Goal: Information Seeking & Learning: Learn about a topic

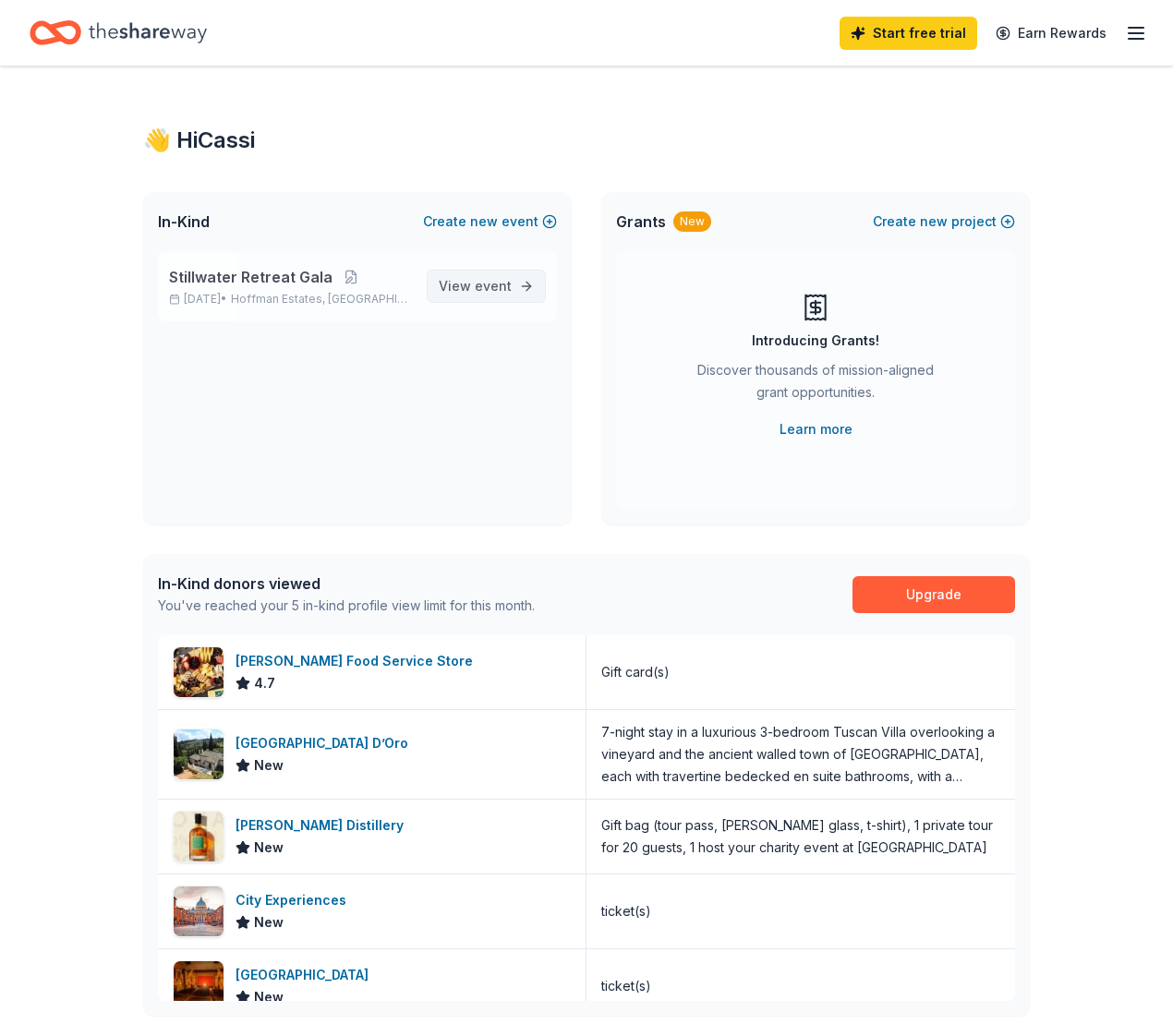
click at [483, 279] on span "event" at bounding box center [492, 285] width 36 height 16
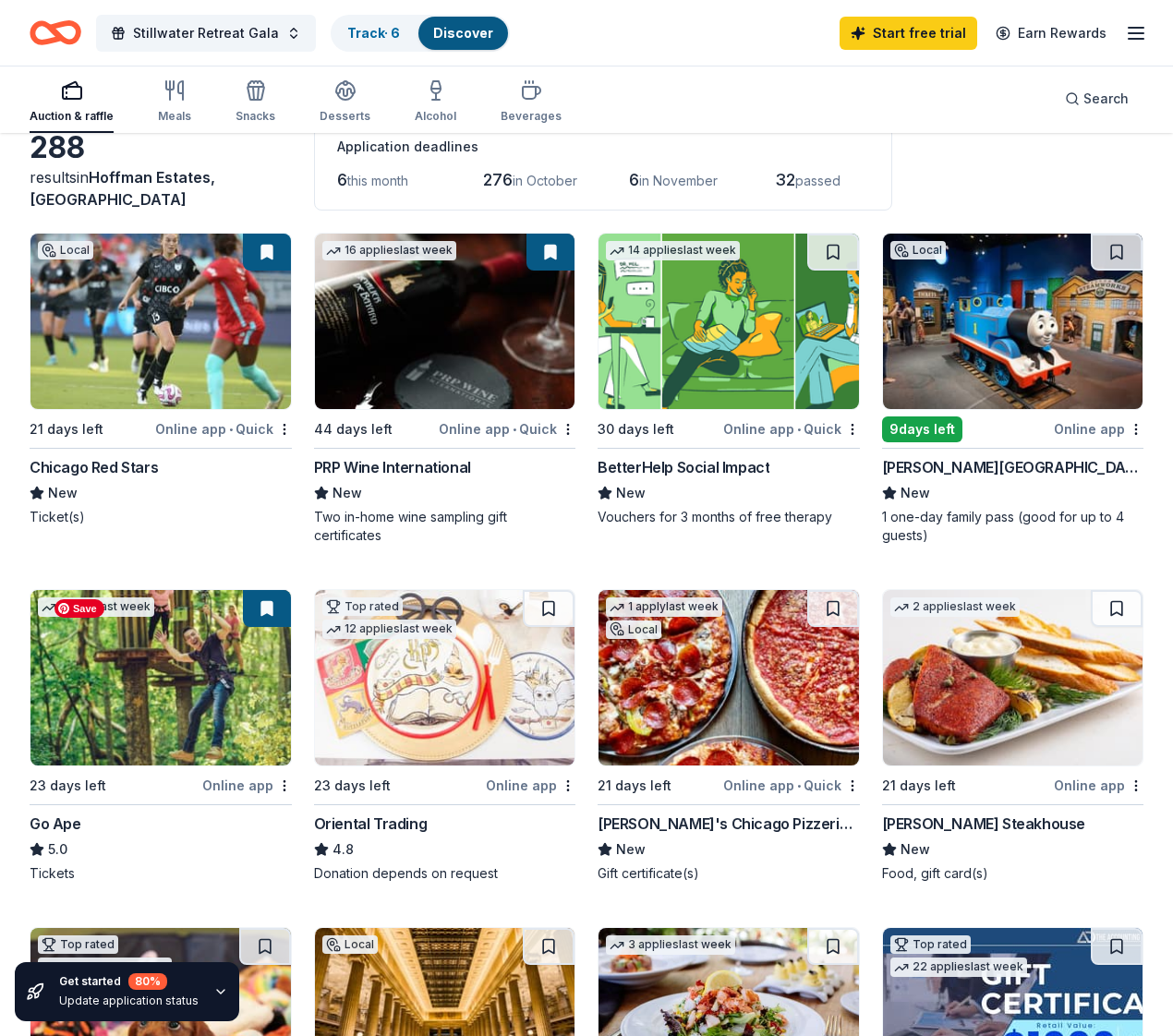
scroll to position [262, 0]
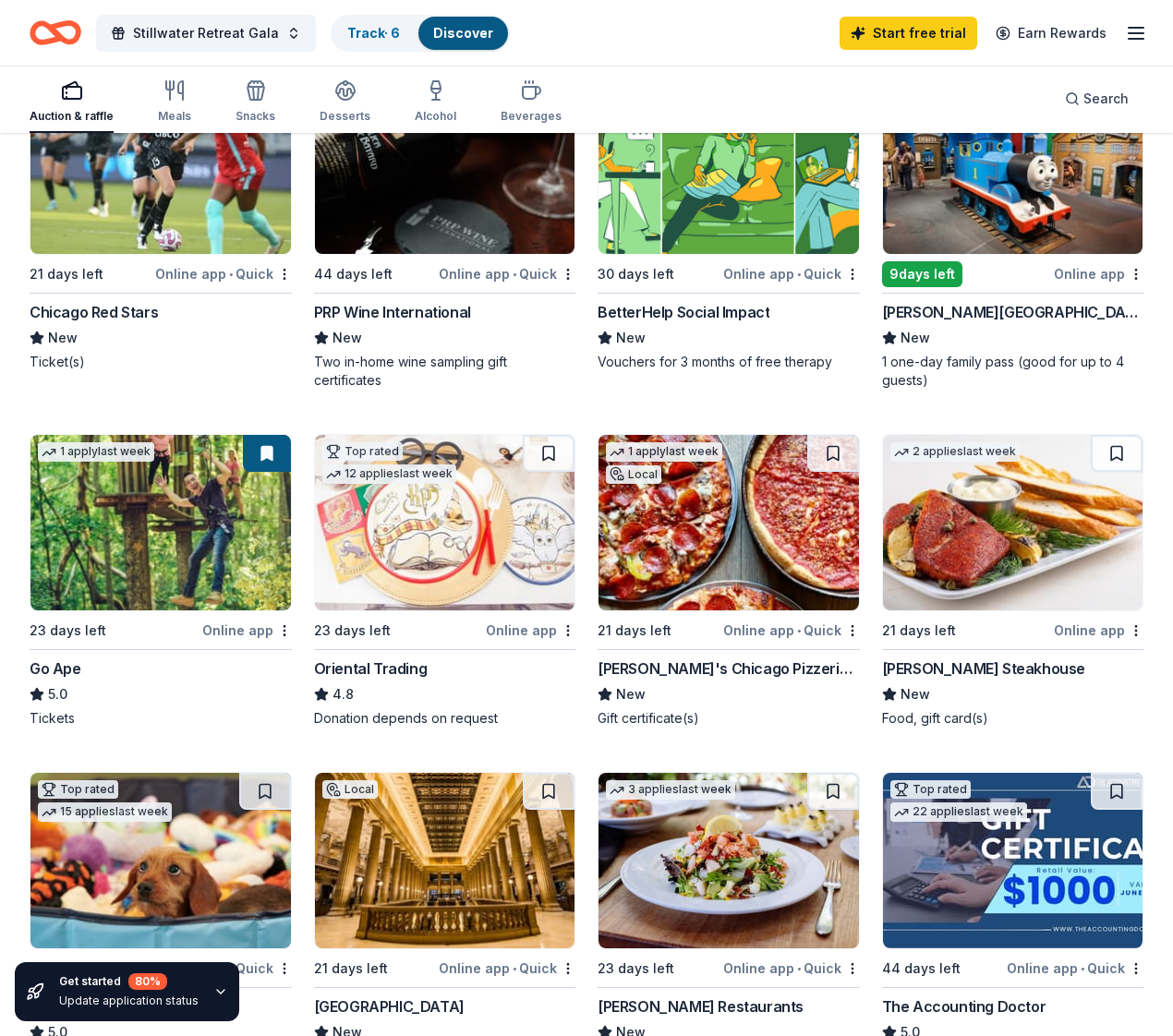
click at [598, 669] on div "[PERSON_NAME]'s Chicago Pizzeria & Pub" at bounding box center [729, 669] width 262 height 22
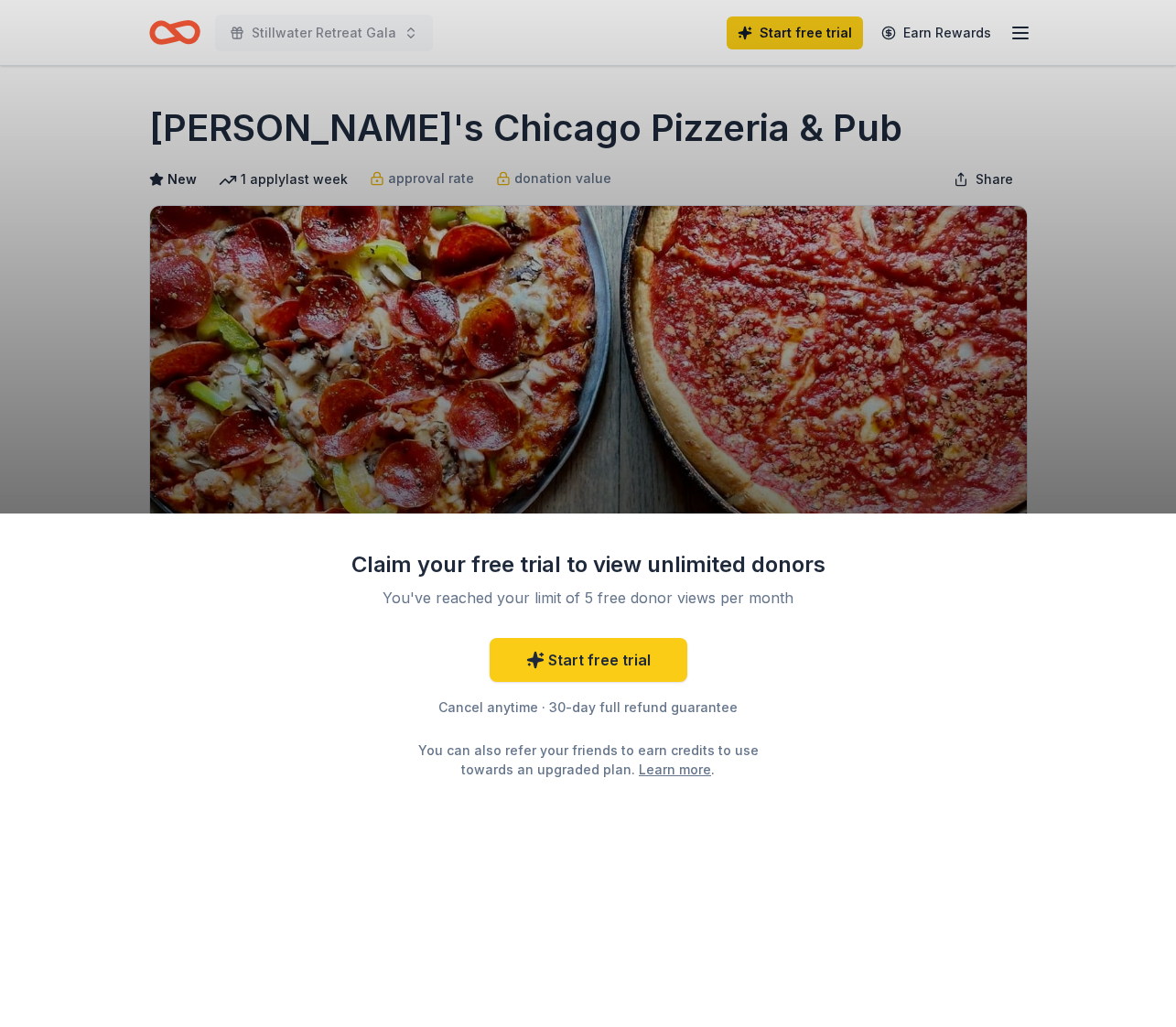
drag, startPoint x: 955, startPoint y: 785, endPoint x: 811, endPoint y: 598, distance: 236.0
click at [952, 778] on div "Claim your free trial to view unlimited donors You've reached your limit of 5 f…" at bounding box center [588, 770] width 1176 height 514
click at [1082, 95] on div "Claim your free trial to view unlimited donors You've reached your limit of 5 f…" at bounding box center [588, 514] width 1176 height 1027
